Goal: Task Accomplishment & Management: Complete application form

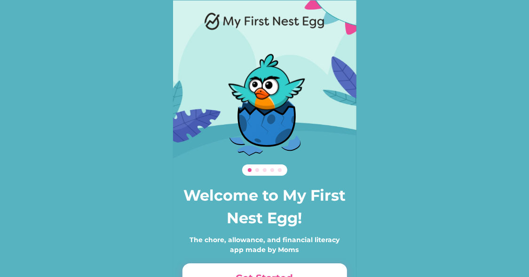
scroll to position [64, 0]
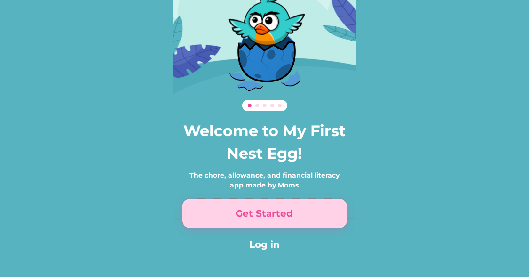
click at [265, 218] on button "Get Started" at bounding box center [265, 213] width 165 height 29
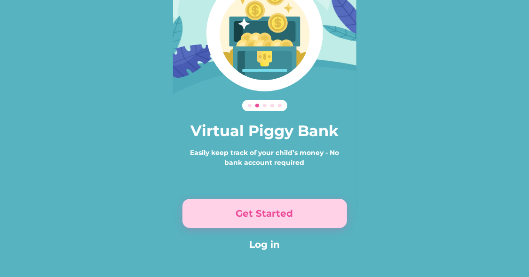
click at [265, 218] on button "Get Started" at bounding box center [265, 213] width 165 height 29
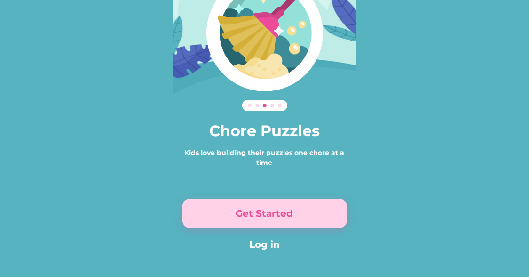
click at [265, 218] on button "Get Started" at bounding box center [265, 213] width 165 height 29
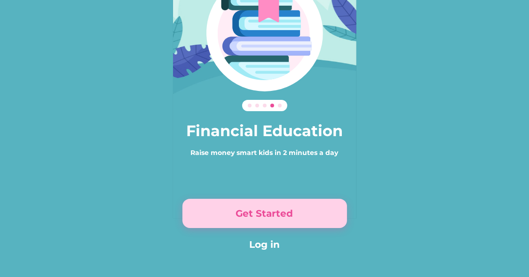
click at [265, 211] on button "Get Started" at bounding box center [265, 213] width 165 height 29
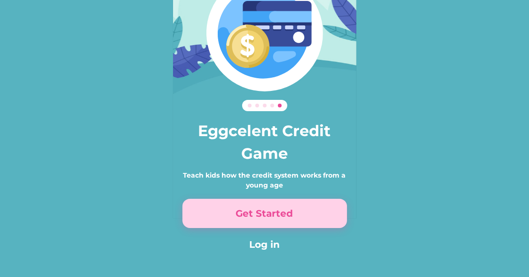
click at [266, 211] on button "Get Started" at bounding box center [265, 213] width 165 height 29
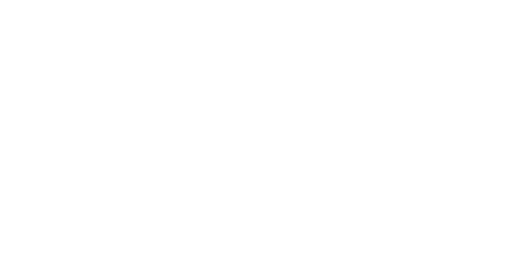
scroll to position [120, 0]
click at [266, 163] on div "First Name * Last Name * Email * Password * Password * Referral Code I agree to…" at bounding box center [264, 56] width 183 height 213
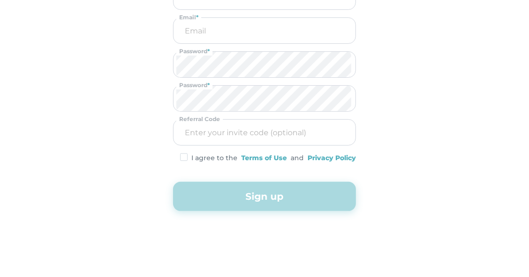
scroll to position [0, 0]
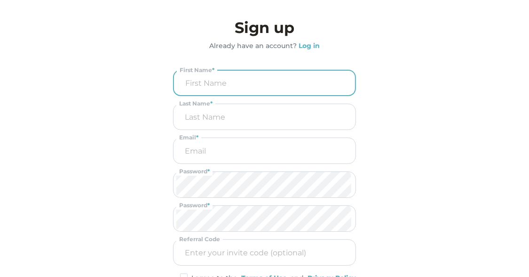
click at [210, 86] on input "input" at bounding box center [264, 83] width 175 height 24
type input "[PERSON_NAME]"
click at [211, 140] on input "email" at bounding box center [264, 150] width 176 height 25
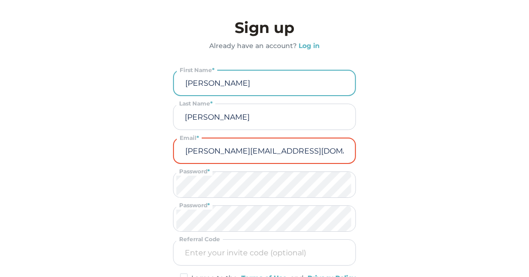
type input "[PERSON_NAME][EMAIL_ADDRESS][DOMAIN_NAME]"
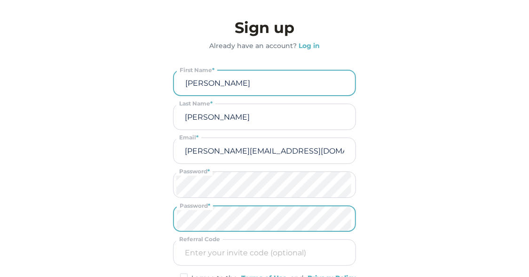
scroll to position [120, 0]
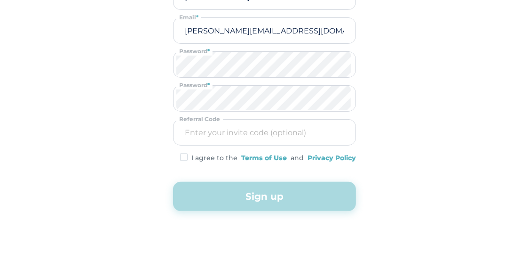
click at [184, 161] on div "I agree to the Terms of Use and Privacy Policy" at bounding box center [264, 158] width 183 height 10
click at [186, 158] on img at bounding box center [184, 157] width 8 height 8
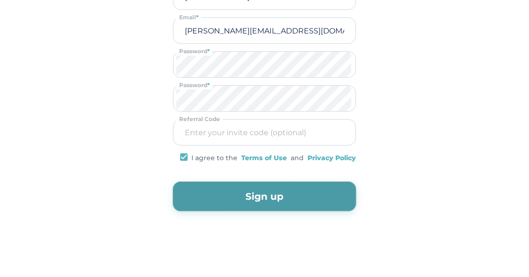
click at [220, 193] on button "Sign up" at bounding box center [264, 196] width 183 height 29
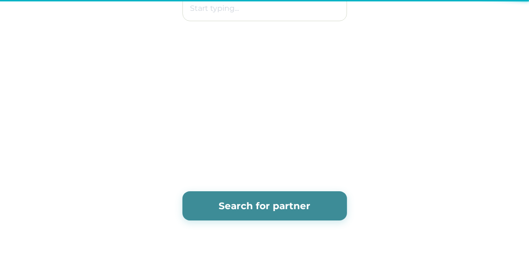
scroll to position [0, 0]
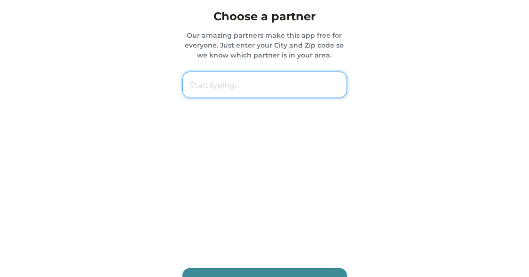
click at [215, 90] on input "text" at bounding box center [265, 85] width 165 height 26
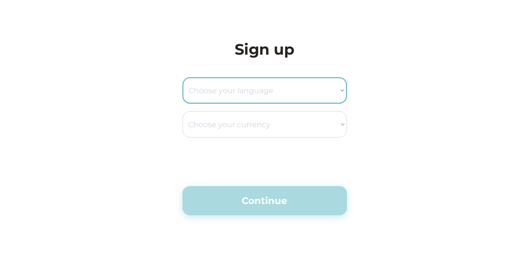
select select ""en_us""
click at [183, 77] on select "Choose your language English Spanish" at bounding box center [265, 90] width 165 height 26
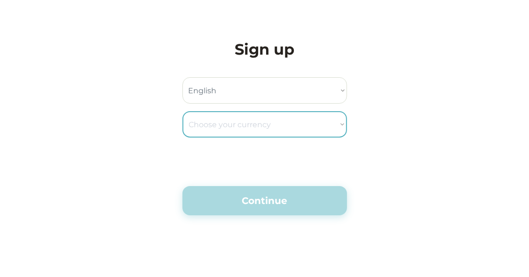
click at [330, 123] on select "Choose your currency Dollar Peso Euro Pound Rupee Yuan East Caribbean Dollar Ye…" at bounding box center [265, 124] width 165 height 26
select select ""_""
click at [183, 111] on select "Choose your currency Dollar Peso Euro Pound Rupee Yuan East Caribbean Dollar Ye…" at bounding box center [265, 124] width 165 height 26
